Goal: Task Accomplishment & Management: Use online tool/utility

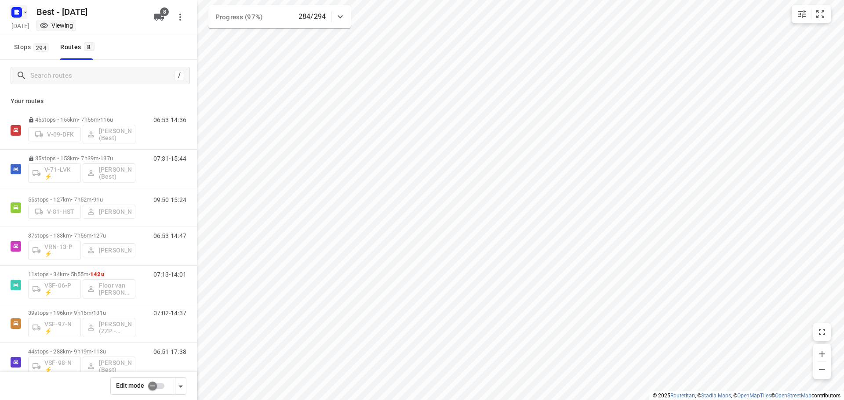
click at [18, 14] on icon "button" at bounding box center [18, 13] width 2 height 2
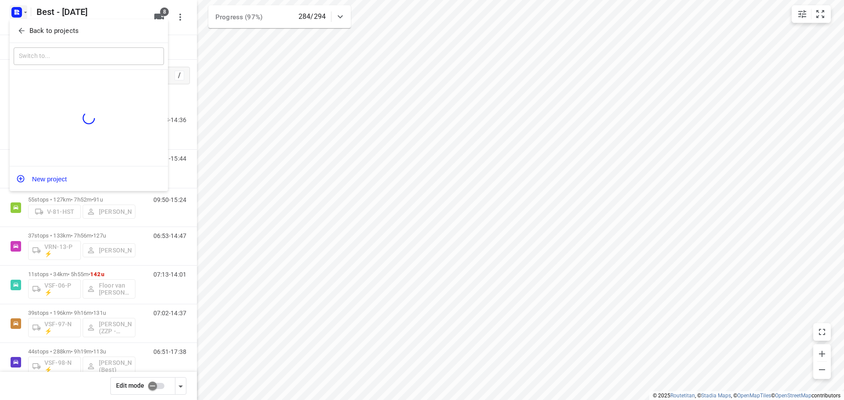
click at [27, 34] on span "Back to projects" at bounding box center [88, 31] width 143 height 10
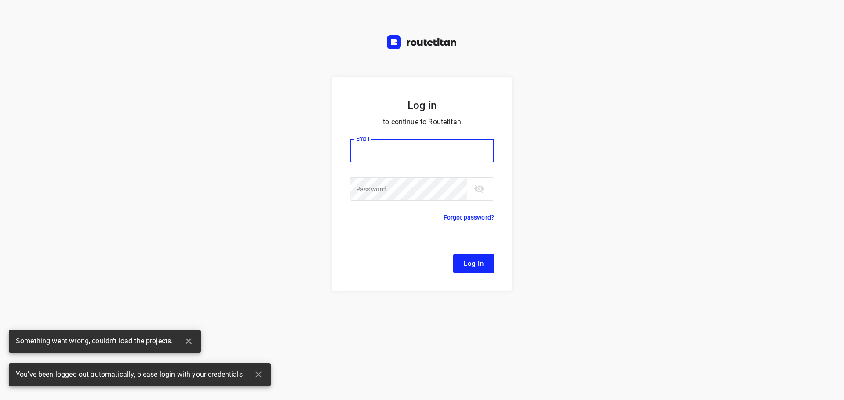
click at [382, 147] on input "email" at bounding box center [422, 151] width 144 height 24
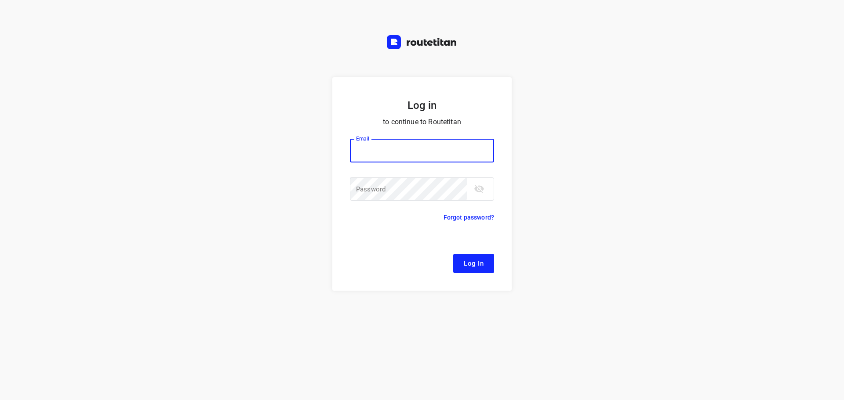
type input "[EMAIL_ADDRESS][DOMAIN_NAME]"
click at [478, 266] on span "Log In" at bounding box center [474, 263] width 20 height 11
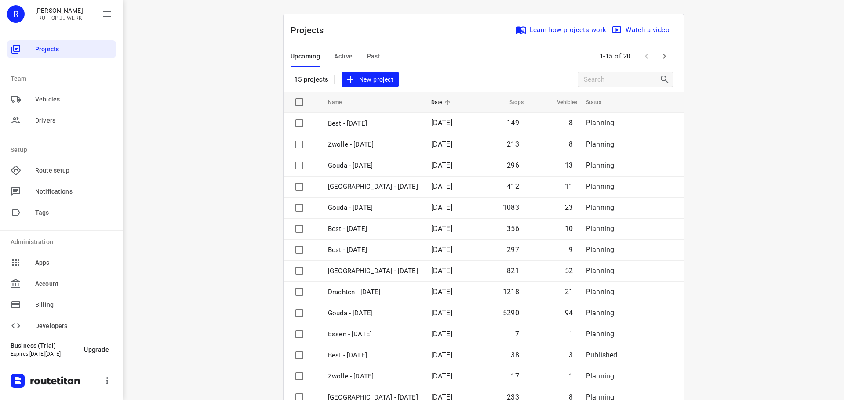
click at [340, 57] on span "Active" at bounding box center [343, 56] width 18 height 11
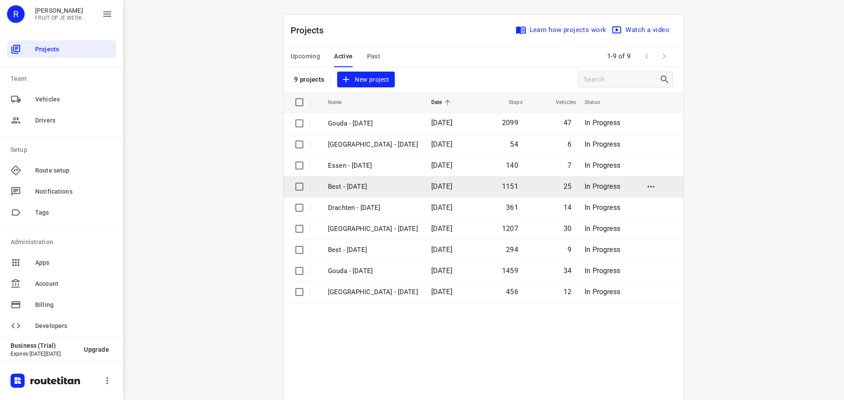
click at [382, 184] on p "Best - [DATE]" at bounding box center [373, 187] width 90 height 10
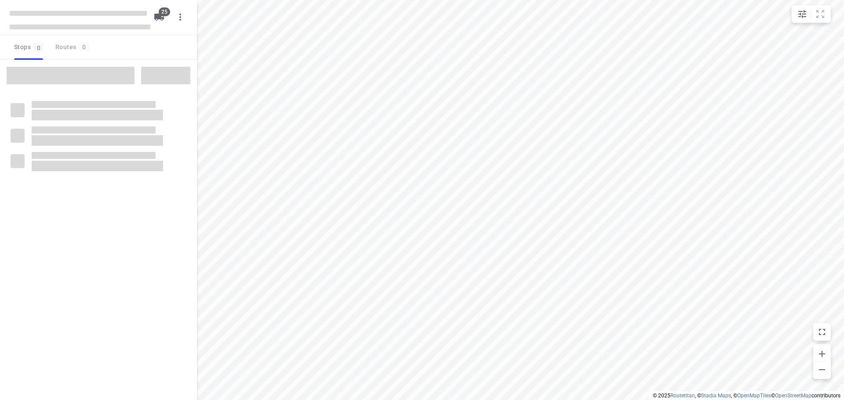
checkbox input "true"
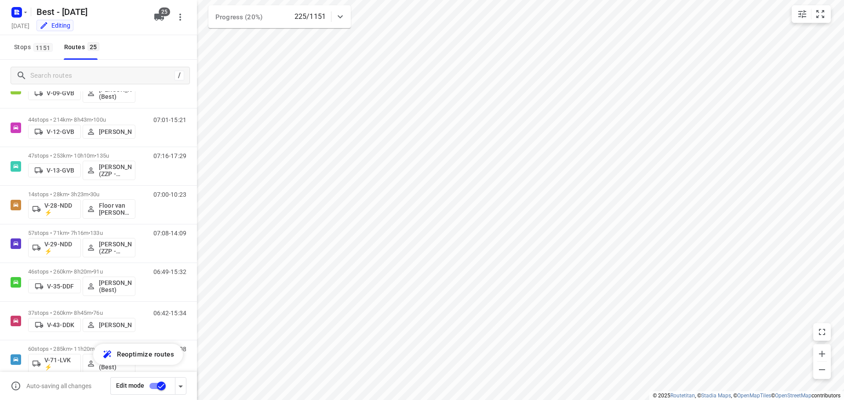
scroll to position [139, 0]
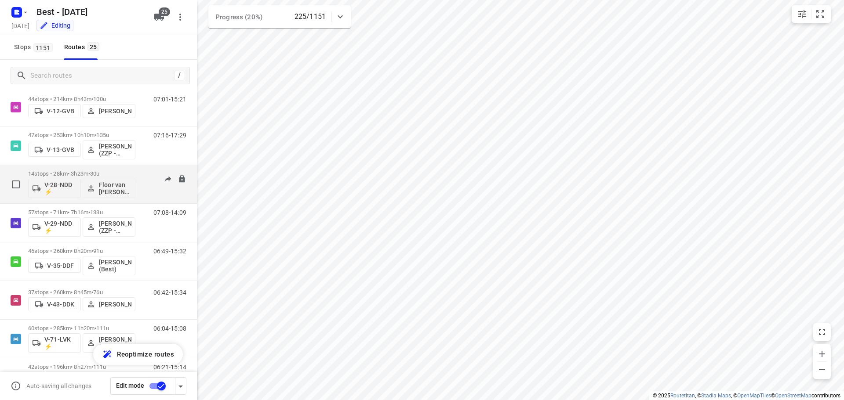
click at [113, 170] on div "14 stops • 28km • 3h23m • 30u V-28-NDD ⚡ Floor van Donzel (Best)" at bounding box center [81, 184] width 107 height 36
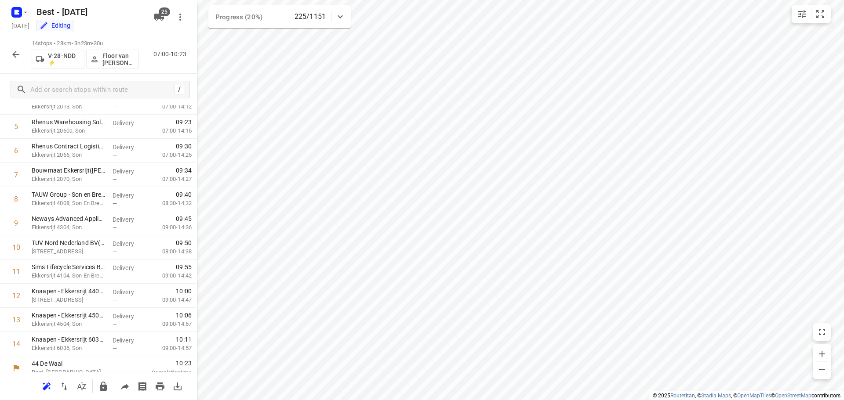
scroll to position [140, 0]
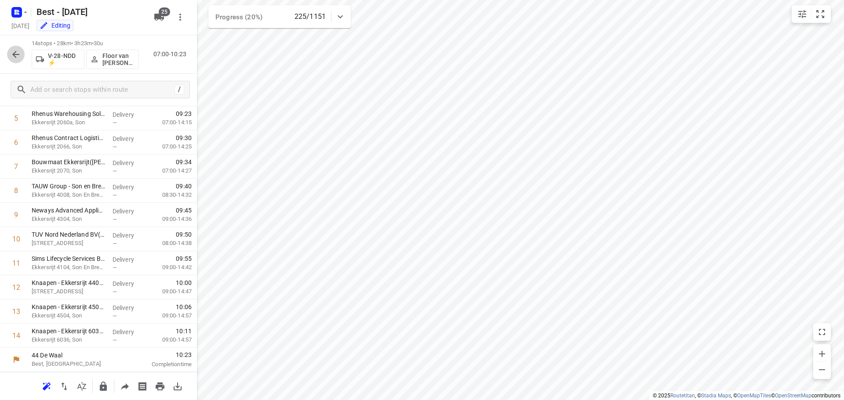
click at [10, 55] on button "button" at bounding box center [16, 55] width 18 height 18
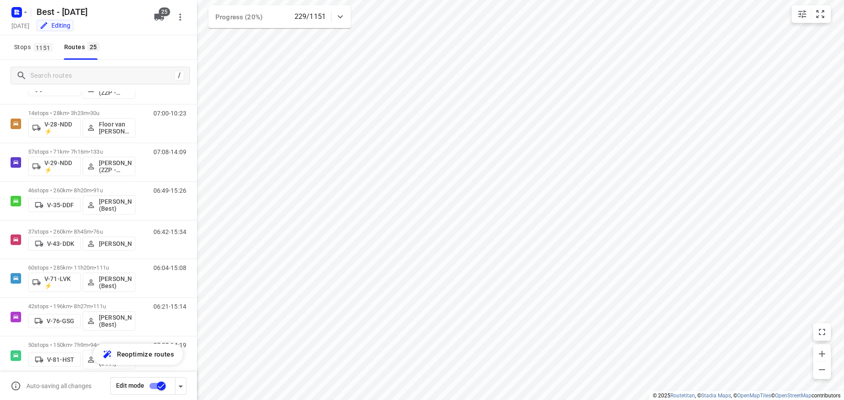
scroll to position [178, 0]
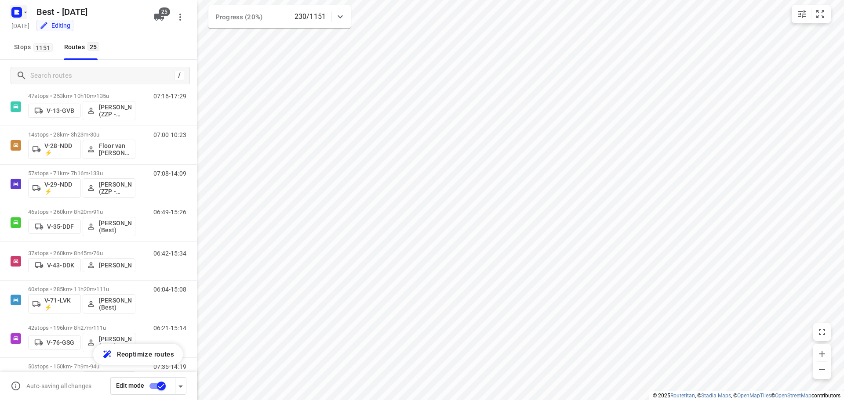
click at [13, 15] on rect "button" at bounding box center [16, 12] width 11 height 11
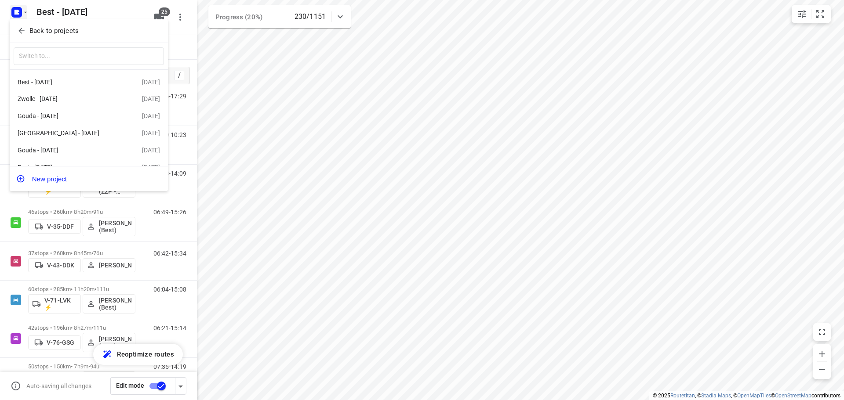
click at [24, 33] on icon "button" at bounding box center [21, 30] width 9 height 9
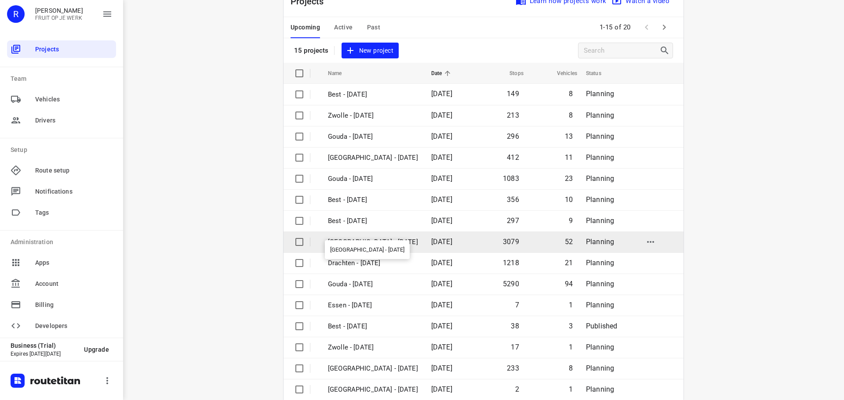
scroll to position [44, 0]
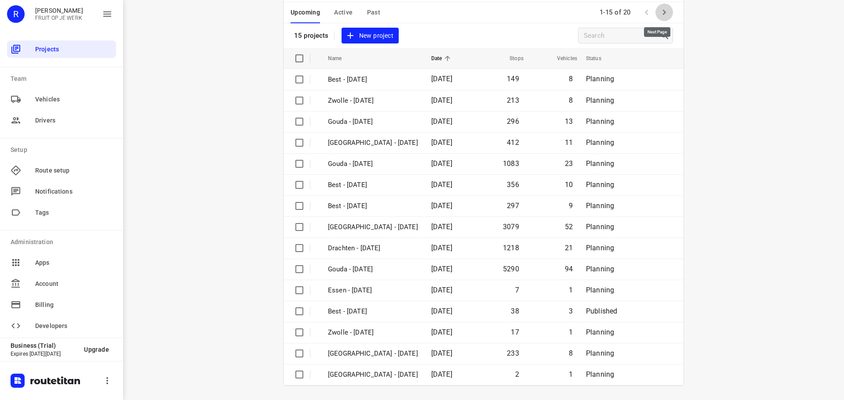
click at [659, 14] on icon "button" at bounding box center [664, 12] width 11 height 11
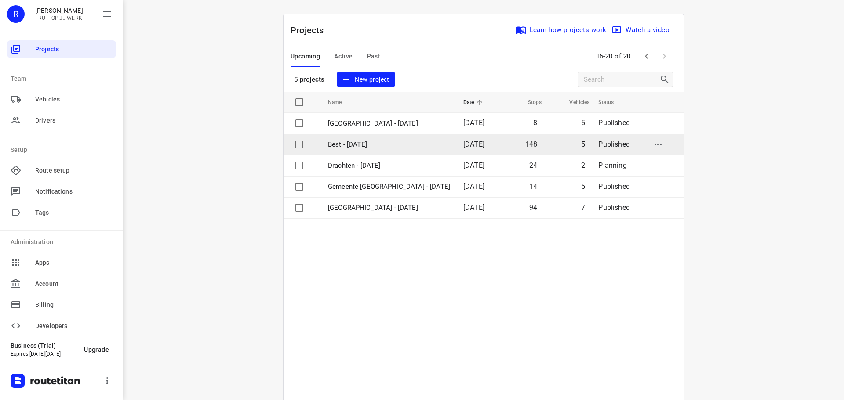
click at [372, 148] on p "Best - [DATE]" at bounding box center [389, 145] width 122 height 10
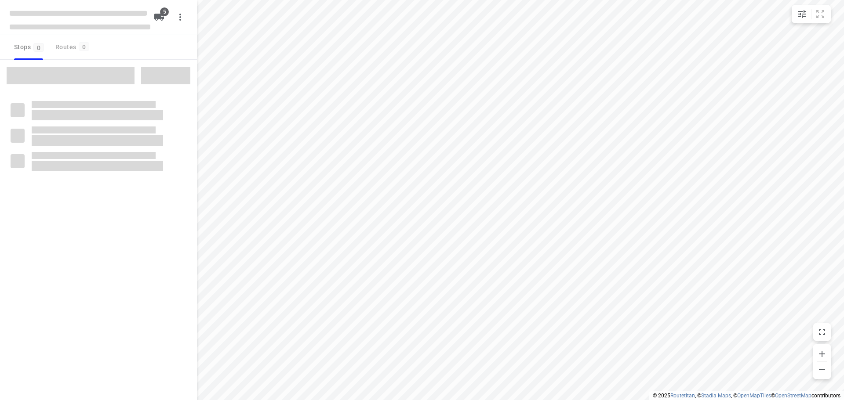
checkbox input "true"
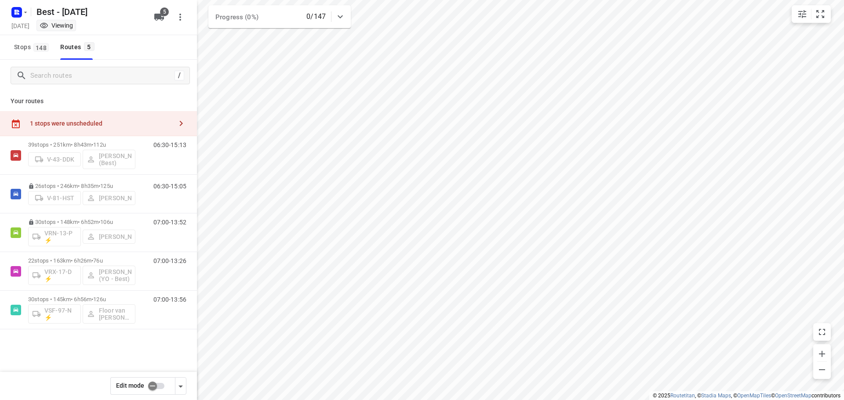
click at [157, 387] on input "checkbox" at bounding box center [152, 386] width 50 height 17
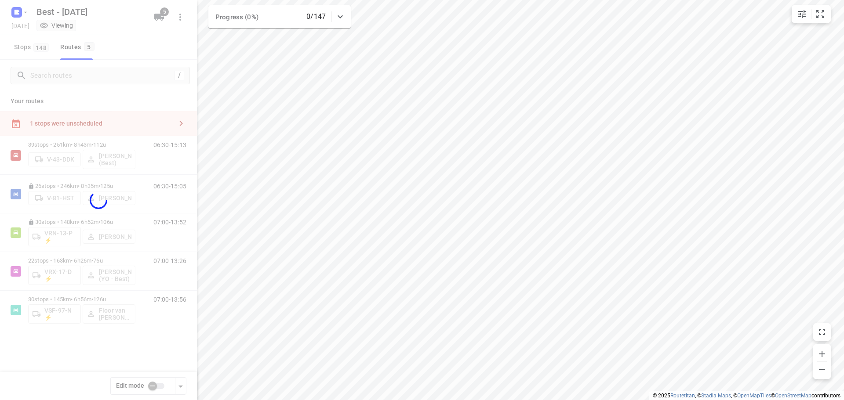
checkbox input "true"
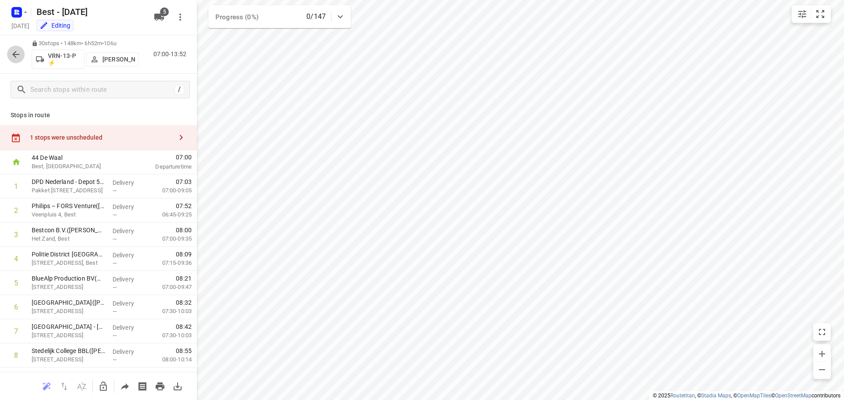
click at [19, 52] on icon "button" at bounding box center [16, 54] width 11 height 11
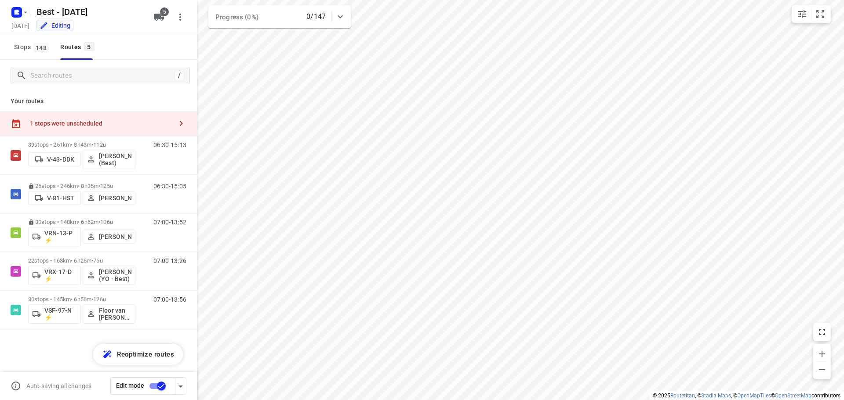
click at [66, 130] on div "1 stops were unscheduled" at bounding box center [98, 123] width 197 height 25
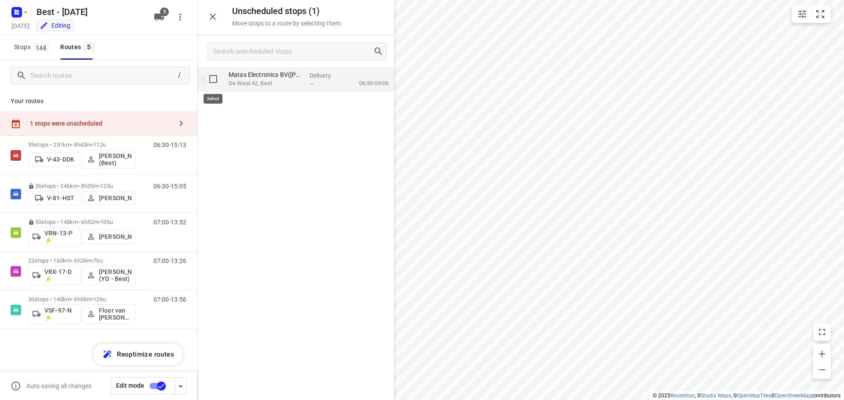
click at [214, 81] on input "grid" at bounding box center [213, 79] width 18 height 18
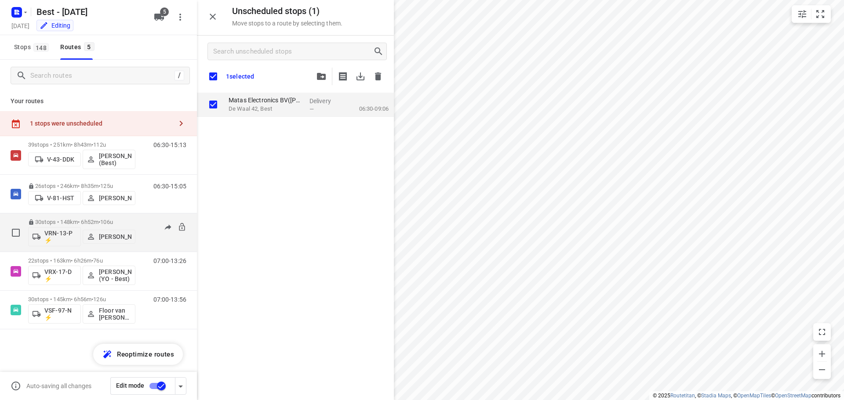
click at [96, 221] on p "30 stops • 148km • 6h52m • 106u" at bounding box center [81, 222] width 107 height 7
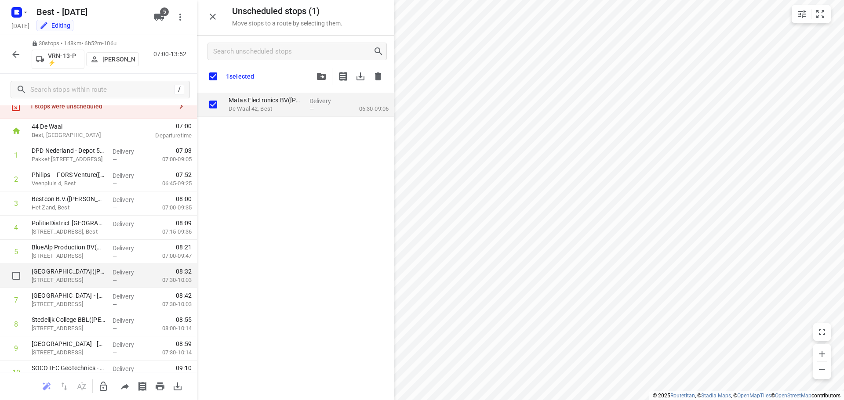
scroll to position [44, 0]
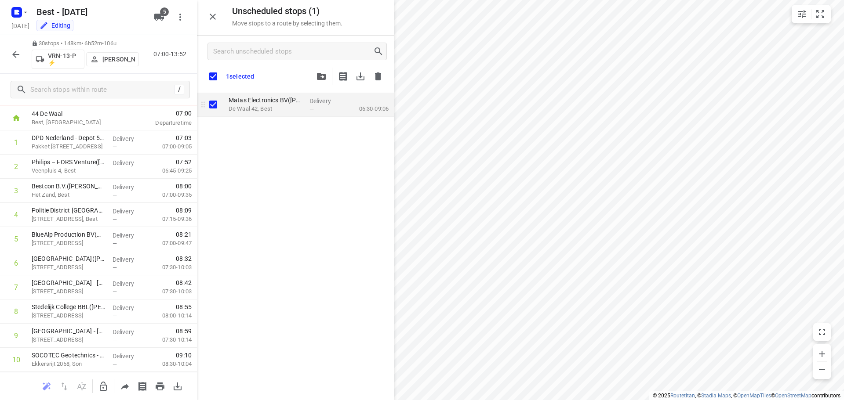
checkbox input "true"
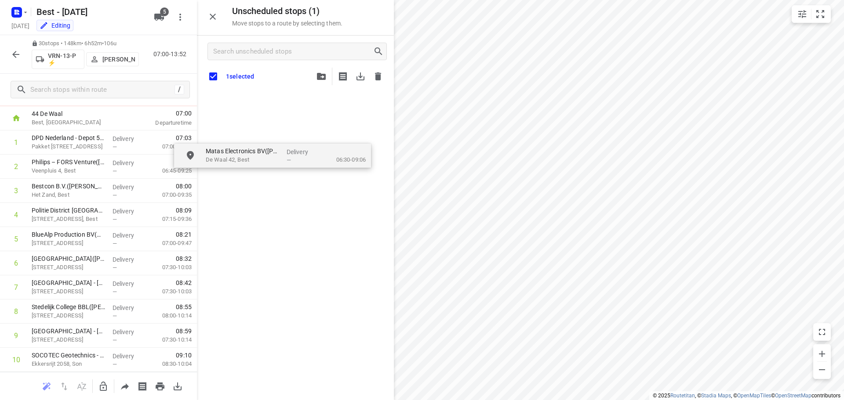
drag, startPoint x: 249, startPoint y: 108, endPoint x: 226, endPoint y: 162, distance: 58.5
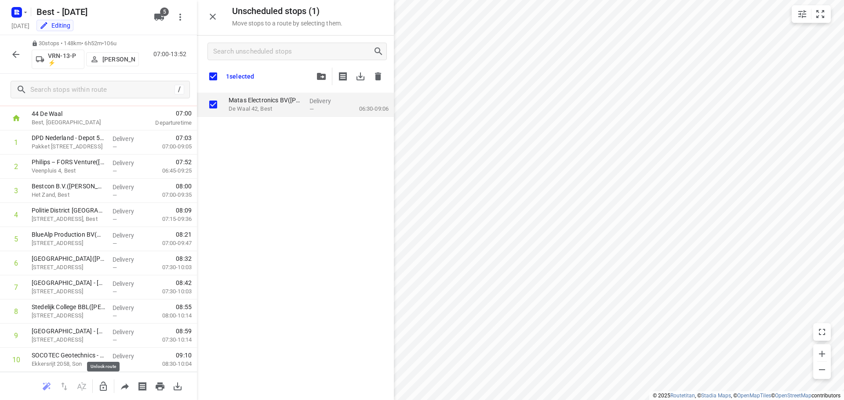
click at [107, 382] on icon "button" at bounding box center [103, 387] width 11 height 11
checkbox input "true"
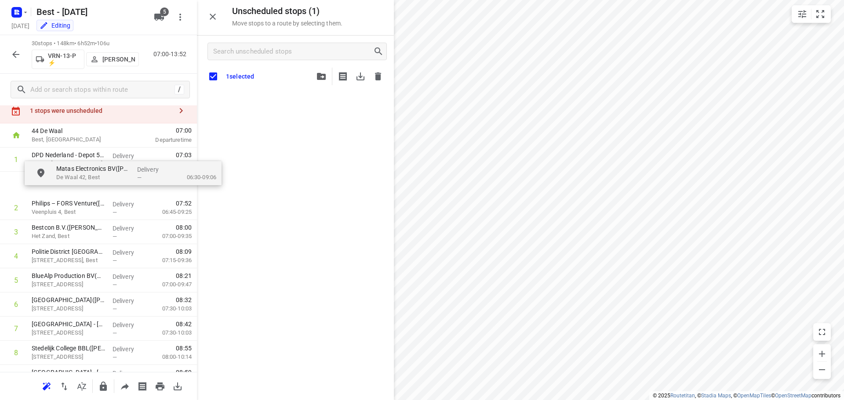
scroll to position [27, 0]
drag, startPoint x: 258, startPoint y: 108, endPoint x: 51, endPoint y: 188, distance: 222.1
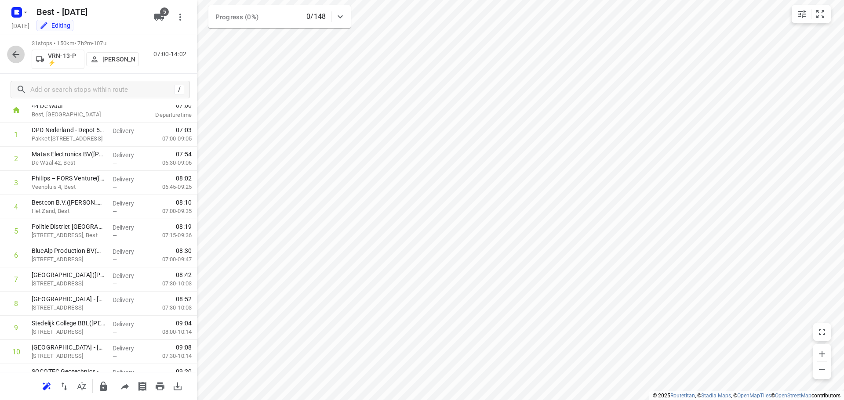
click at [15, 55] on icon "button" at bounding box center [16, 54] width 11 height 11
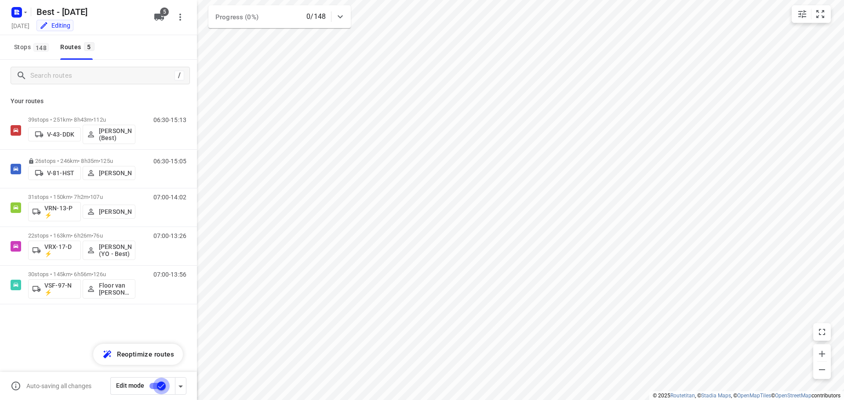
click at [163, 384] on input "checkbox" at bounding box center [161, 386] width 50 height 17
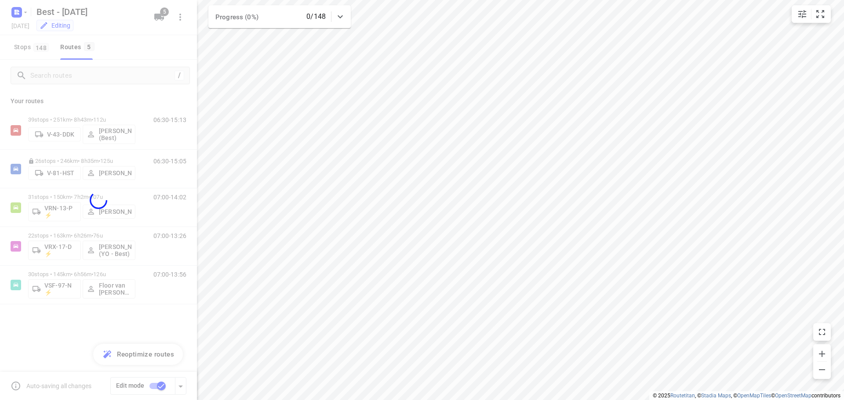
checkbox input "false"
